Goal: Obtain resource: Download file/media

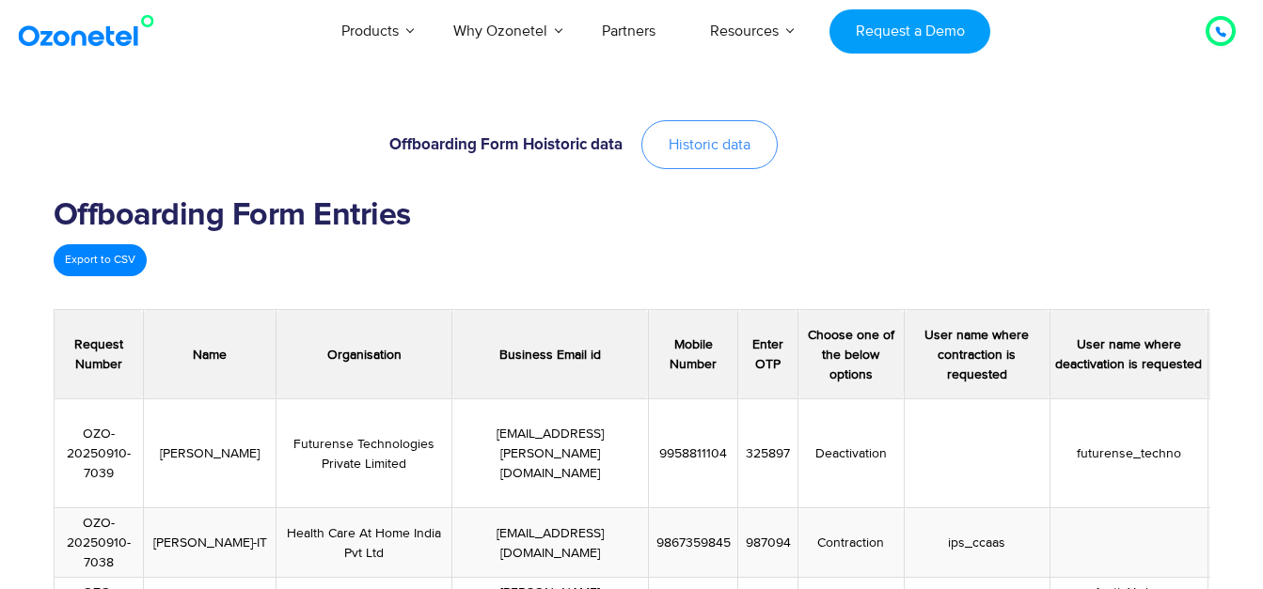
click at [689, 155] on link "Historic data" at bounding box center [709, 144] width 136 height 49
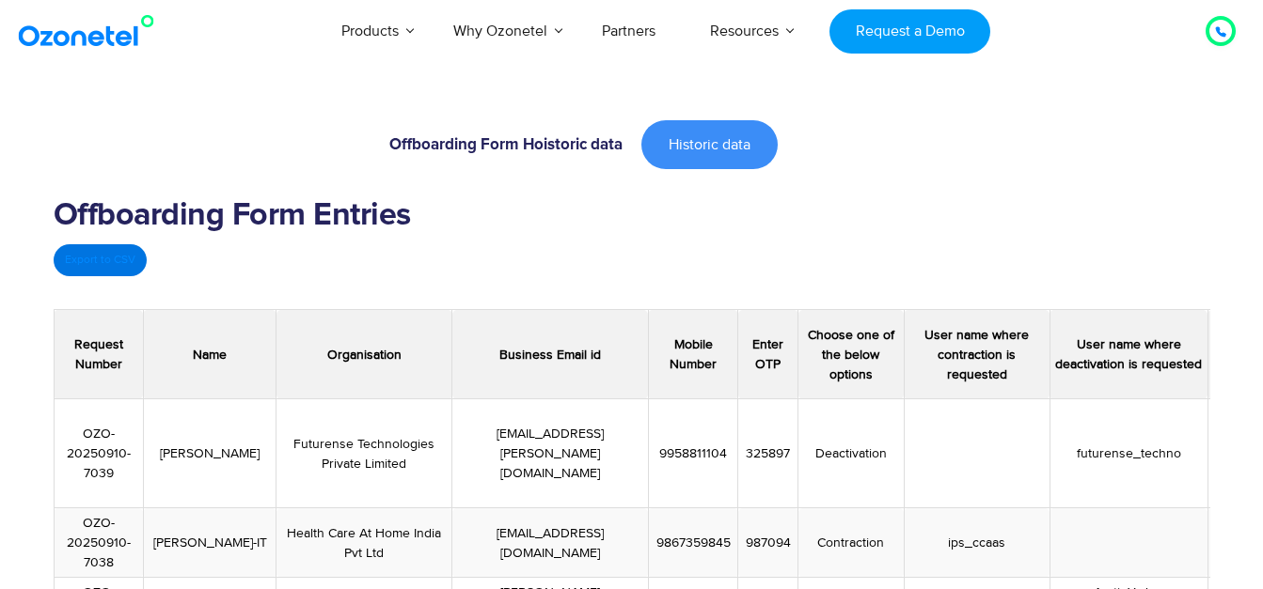
click at [108, 266] on link "Export to CSV" at bounding box center [100, 260] width 93 height 32
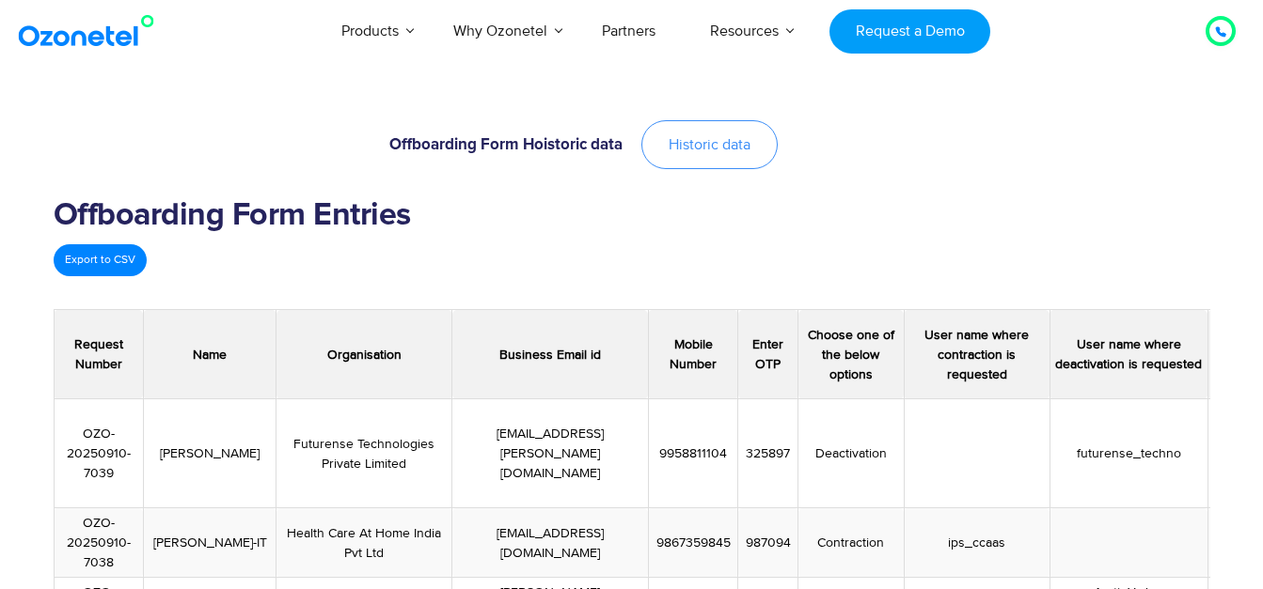
click at [720, 137] on span "Historic data" at bounding box center [709, 144] width 82 height 15
